Goal: Information Seeking & Learning: Learn about a topic

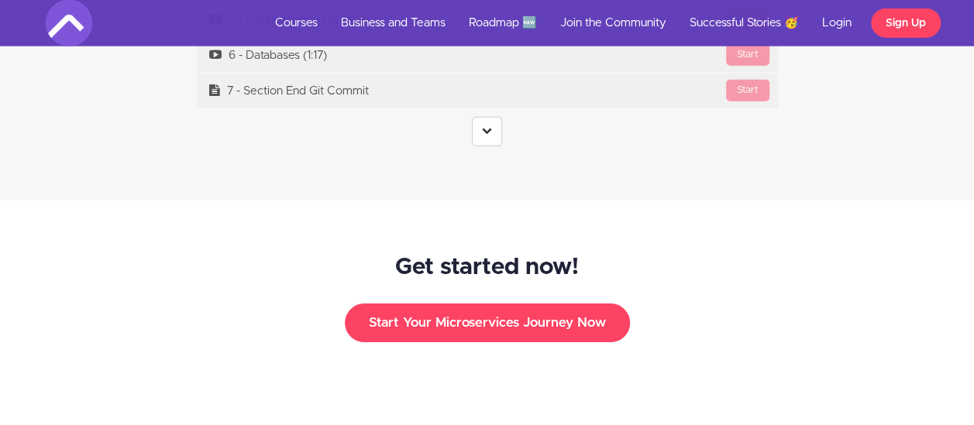
scroll to position [4726, 0]
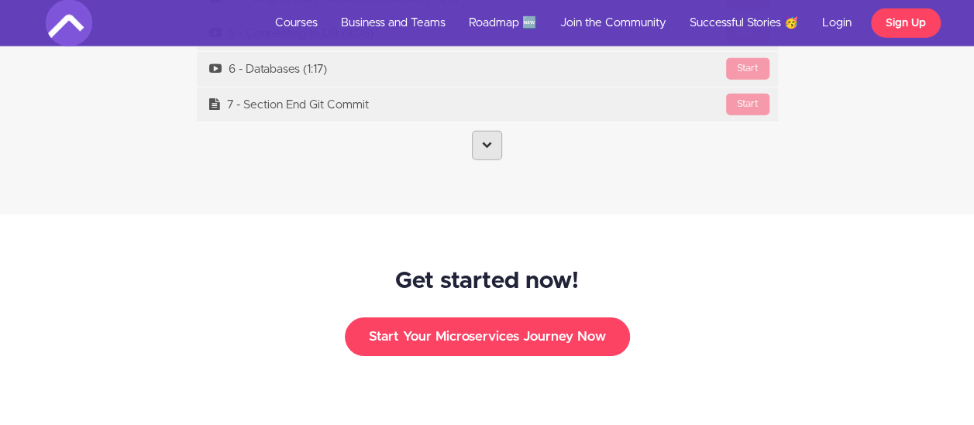
click at [493, 131] on link at bounding box center [487, 145] width 30 height 29
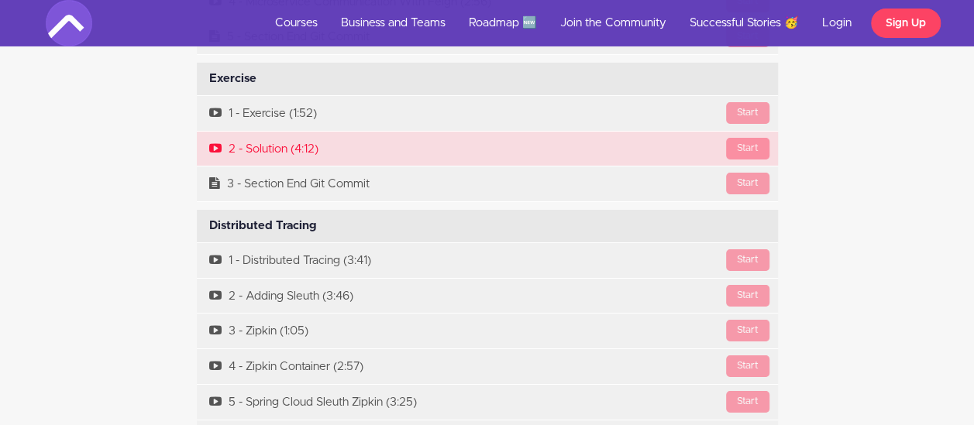
scroll to position [5656, 0]
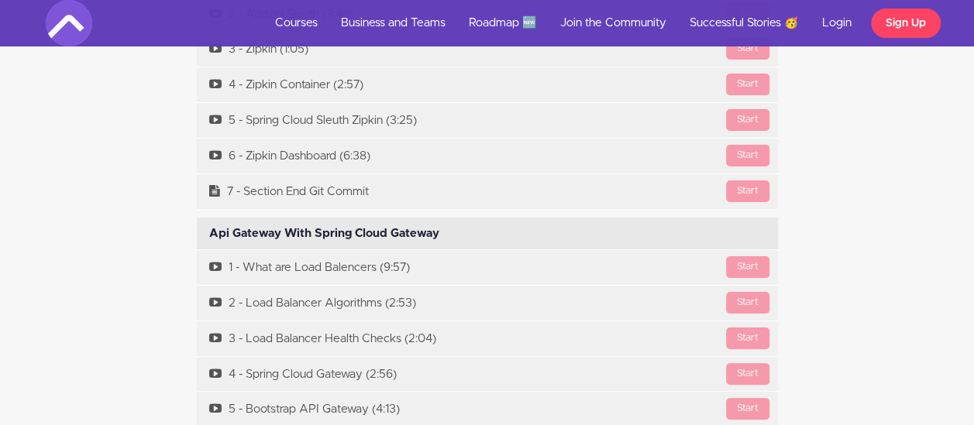
scroll to position [5966, 0]
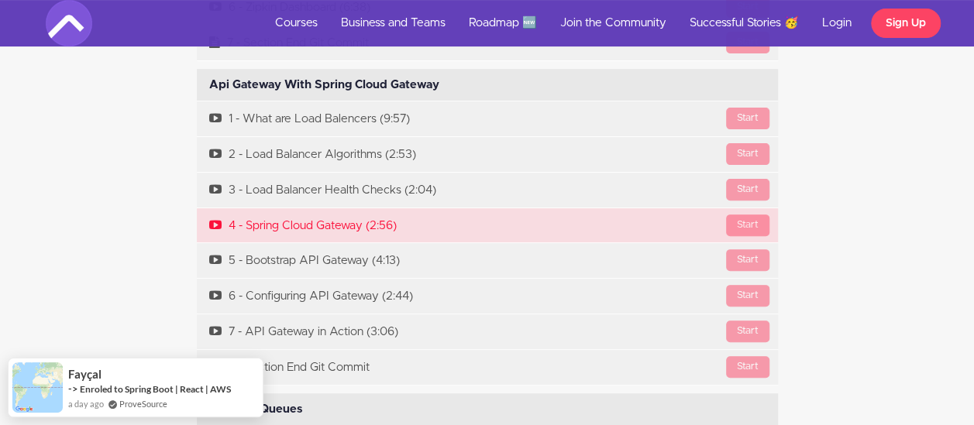
scroll to position [6043, 0]
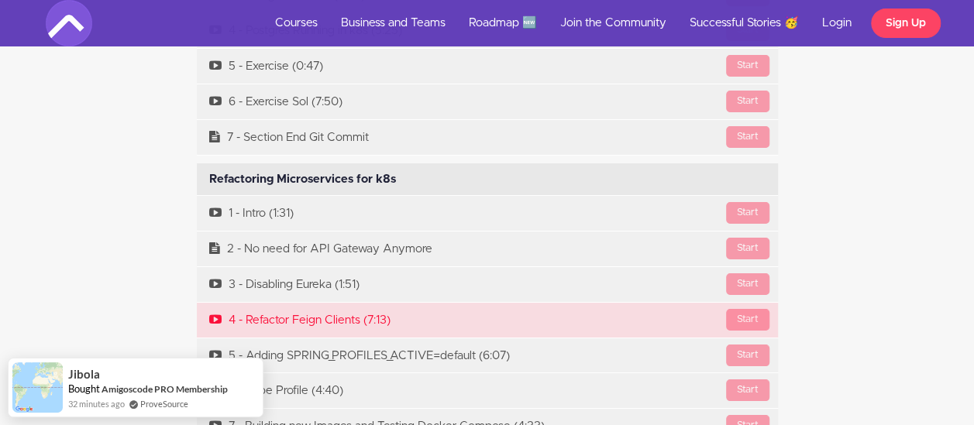
scroll to position [8677, 0]
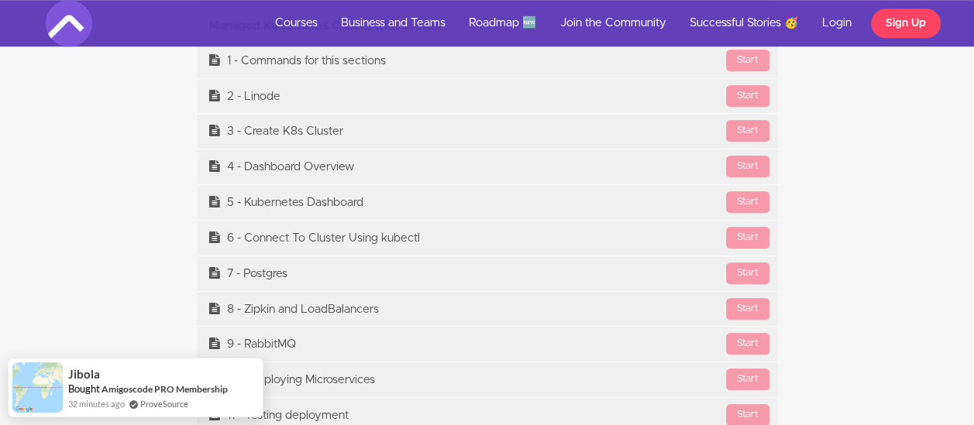
scroll to position [9452, 0]
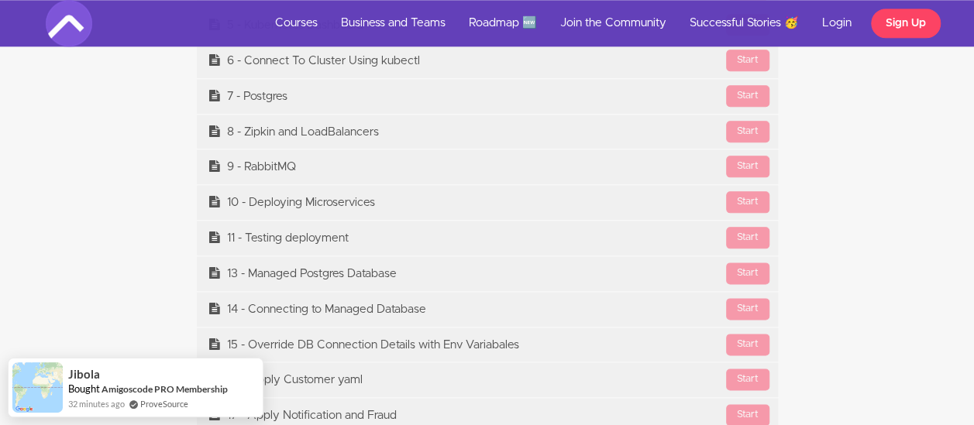
scroll to position [9607, 0]
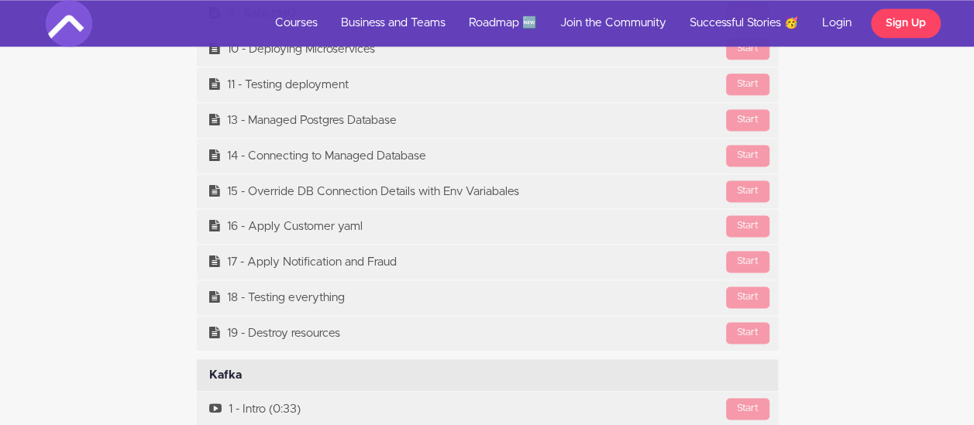
scroll to position [9762, 0]
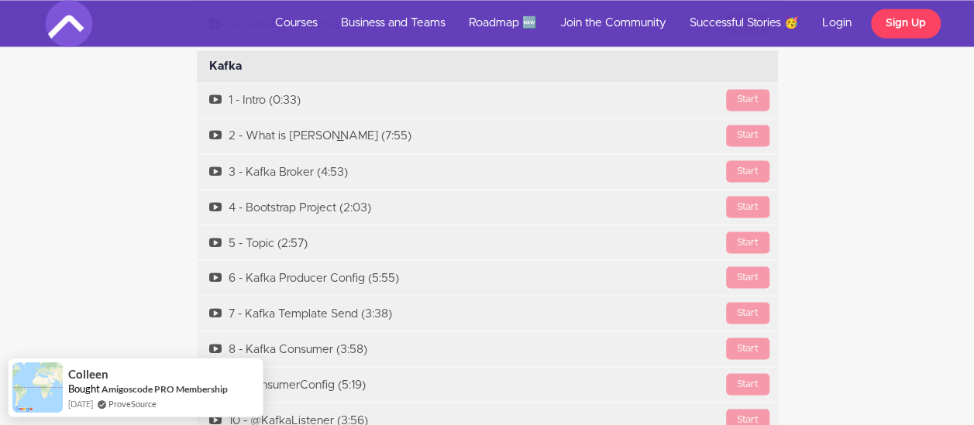
scroll to position [10072, 0]
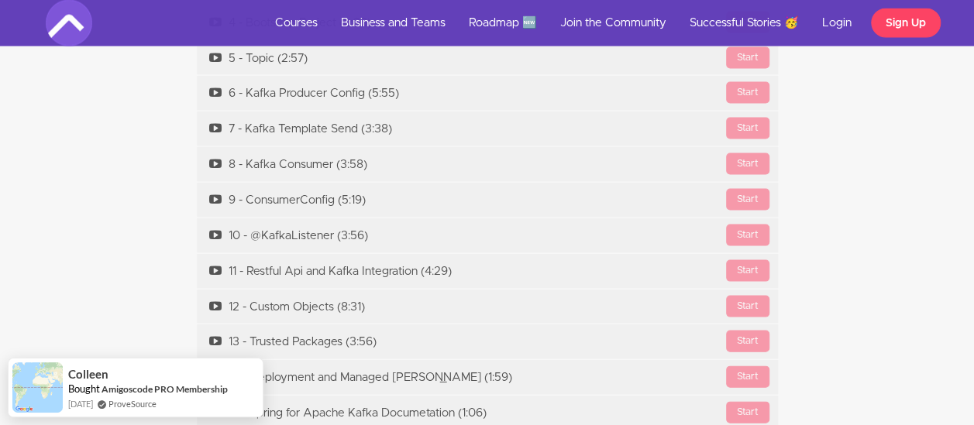
scroll to position [10459, 0]
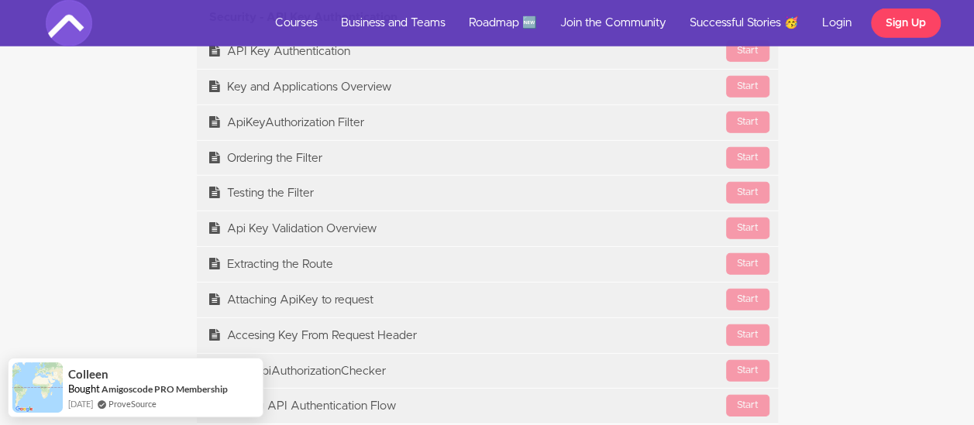
scroll to position [10769, 0]
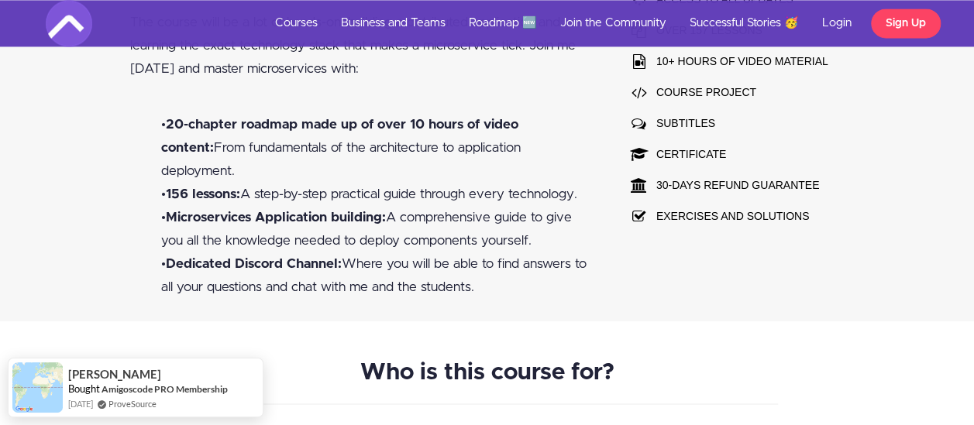
scroll to position [1264, 0]
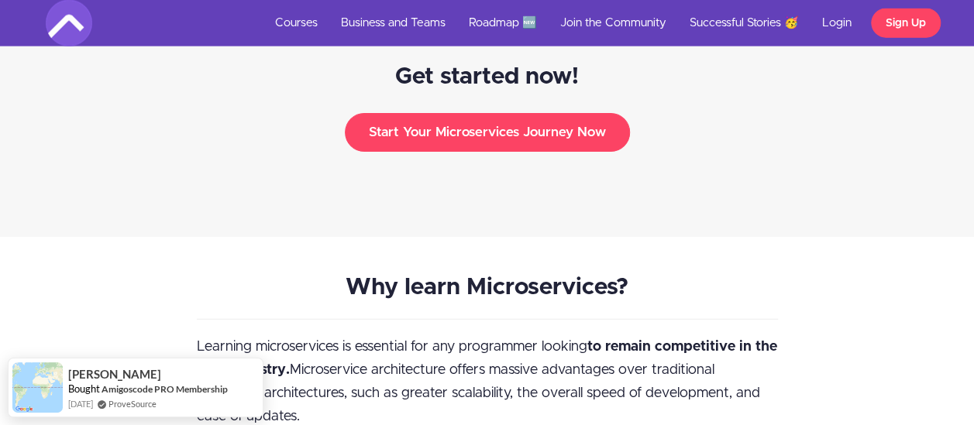
scroll to position [2001, 0]
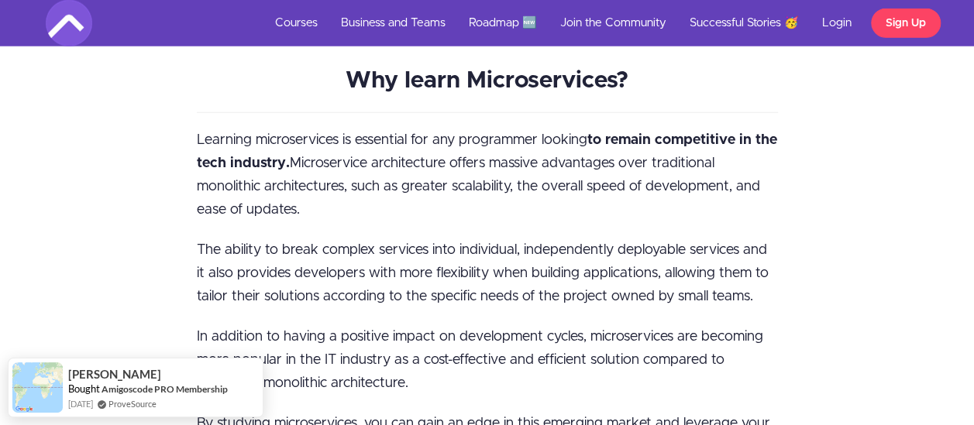
click at [655, 129] on p "Learning microservices is essential for any programmer looking to remain compet…" at bounding box center [487, 175] width 581 height 93
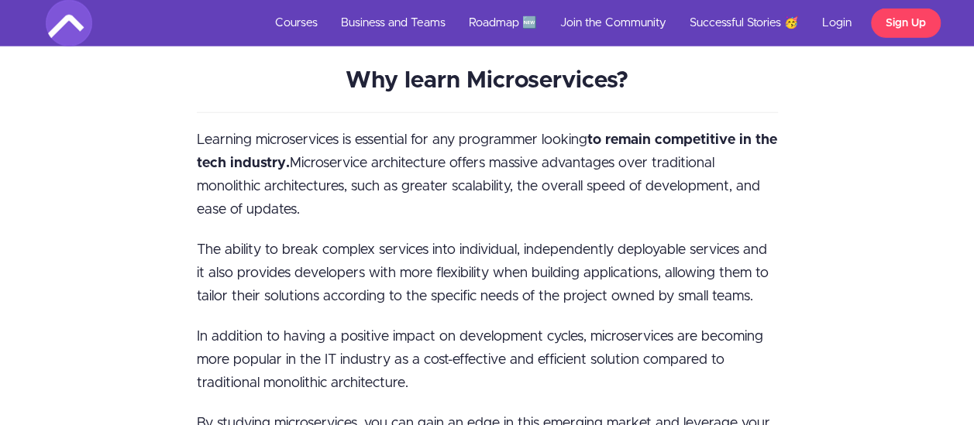
click at [657, 129] on p "Learning microservices is essential for any programmer looking to remain compet…" at bounding box center [487, 175] width 581 height 93
click at [595, 133] on span "Learning microservices is essential for any programmer looking to remain compet…" at bounding box center [487, 175] width 580 height 84
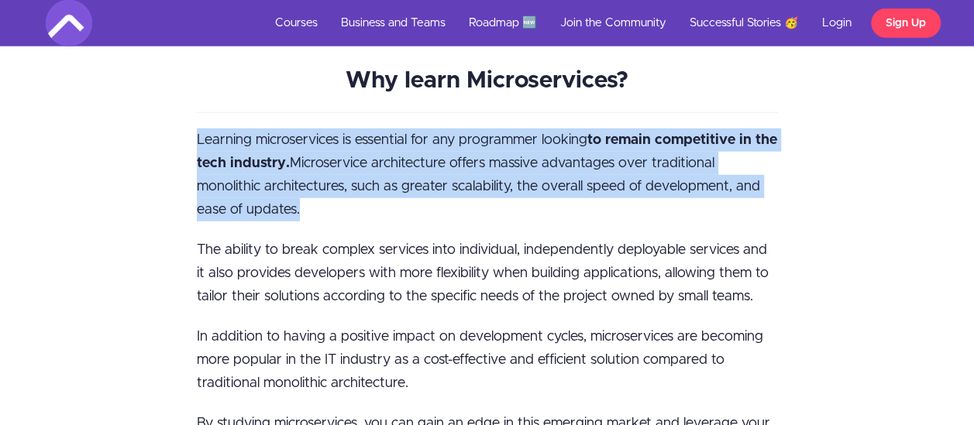
click at [595, 133] on span "Learning microservices is essential for any programmer looking to remain compet…" at bounding box center [487, 175] width 580 height 84
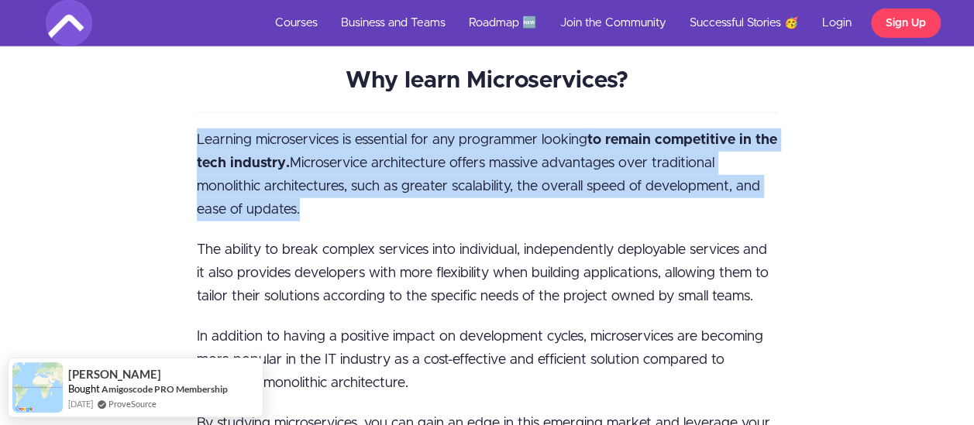
click at [603, 133] on strong "to remain competitive in the tech industry." at bounding box center [487, 151] width 580 height 37
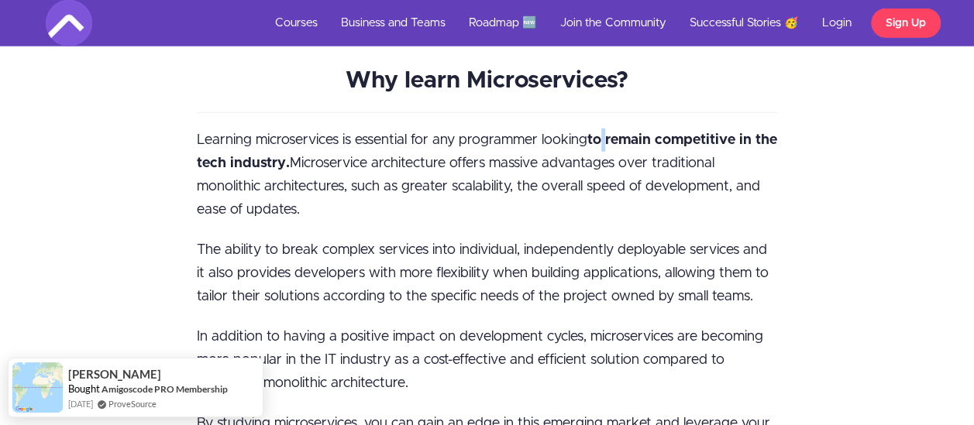
click at [603, 133] on strong "to remain competitive in the tech industry." at bounding box center [487, 151] width 580 height 37
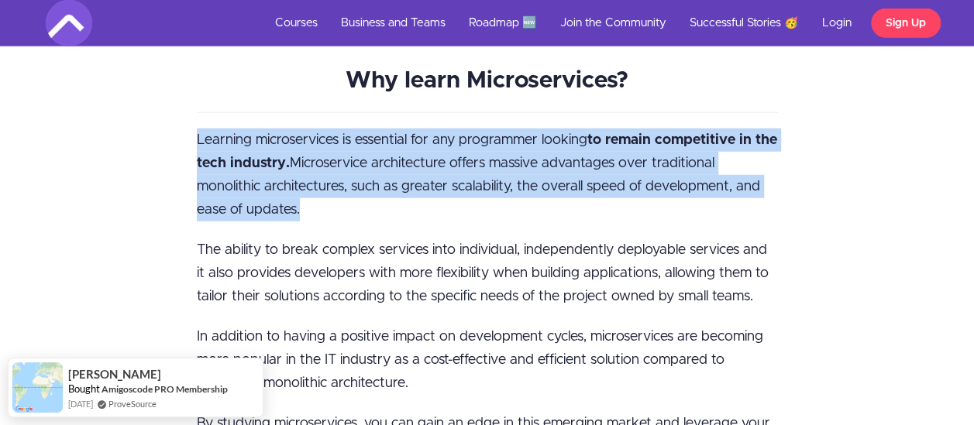
click at [603, 133] on strong "to remain competitive in the tech industry." at bounding box center [487, 151] width 580 height 37
click at [538, 131] on p "Learning microservices is essential for any programmer looking to remain compet…" at bounding box center [487, 175] width 581 height 93
click at [539, 133] on span "Learning microservices is essential for any programmer looking to remain compet…" at bounding box center [487, 175] width 580 height 84
click at [559, 129] on p "Learning microservices is essential for any programmer looking to remain compet…" at bounding box center [487, 175] width 581 height 93
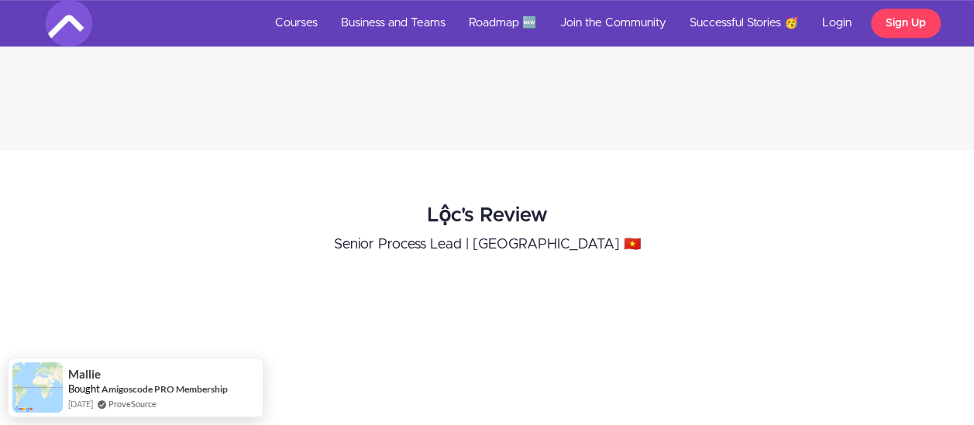
scroll to position [3551, 0]
